Goal: Information Seeking & Learning: Learn about a topic

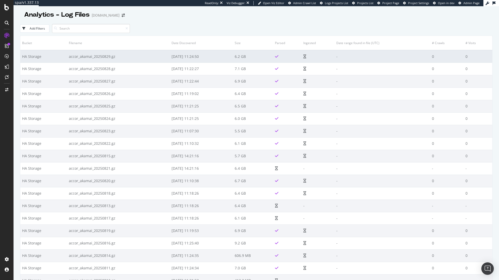
click at [218, 57] on td "2025-09-04 11:24:50" at bounding box center [201, 56] width 63 height 12
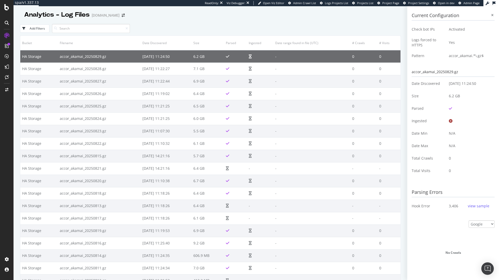
click at [472, 209] on div "view sample" at bounding box center [479, 206] width 22 height 8
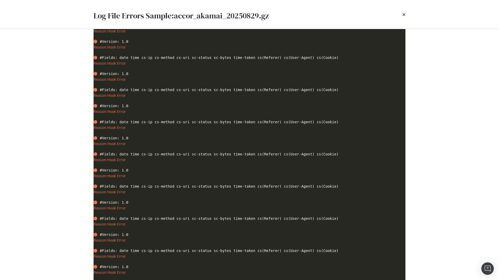
scroll to position [434, 0]
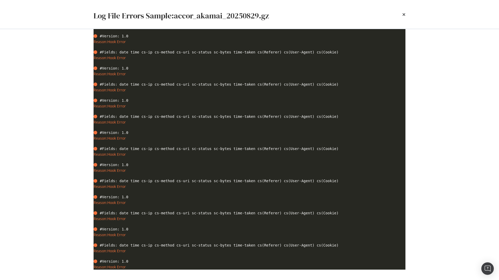
click at [406, 14] on div "Log File Errors Sample: accor_akamai_20250829.gz" at bounding box center [249, 14] width 333 height 29
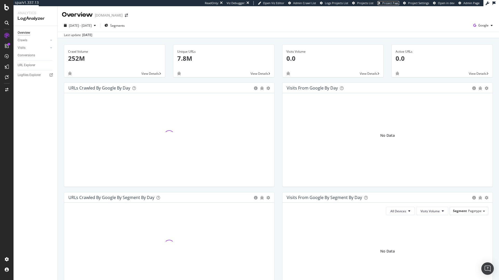
click at [390, 3] on span "Project Page" at bounding box center [390, 3] width 17 height 4
